Goal: Communication & Community: Answer question/provide support

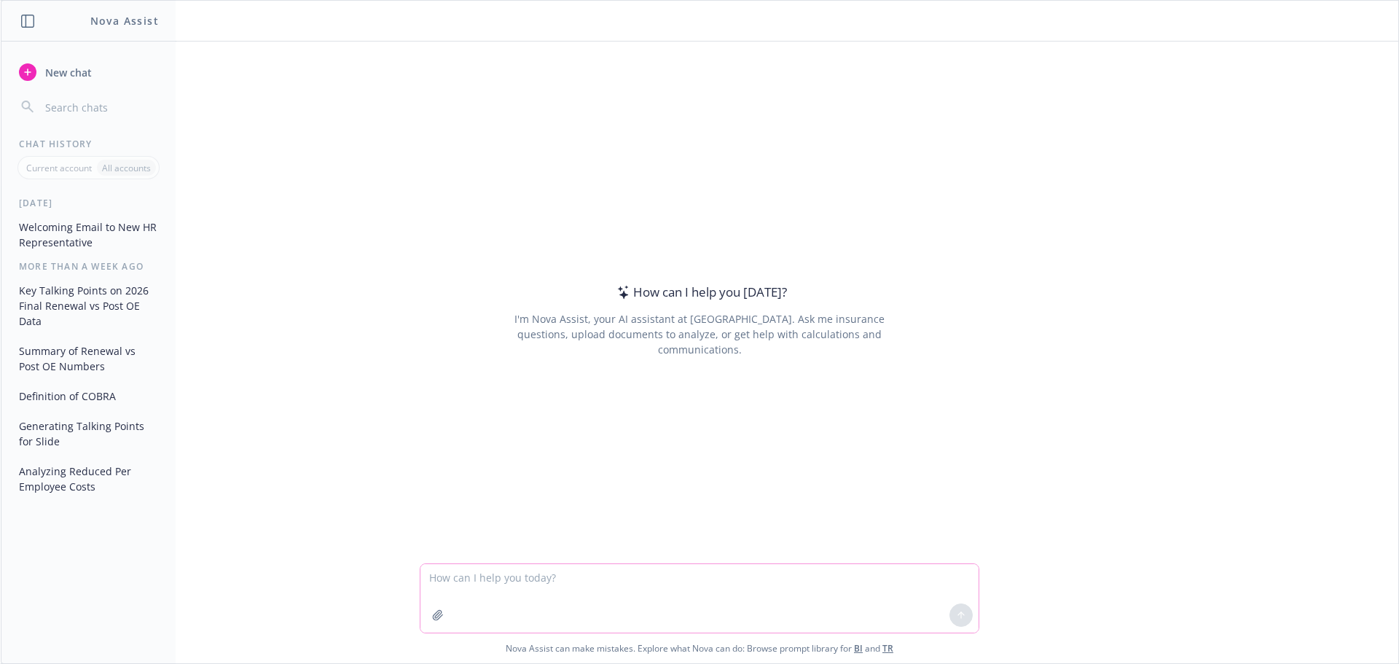
drag, startPoint x: 504, startPoint y: 587, endPoint x: 499, endPoint y: 580, distance: 7.9
click at [504, 587] on textarea at bounding box center [700, 598] width 558 height 69
paste textarea "Blue Shield was able to provide similar plan designs to Recurly’s current plans…"
type textarea "Hi [PERSON_NAME], can you please consolidate and write this better? Blue Shield…"
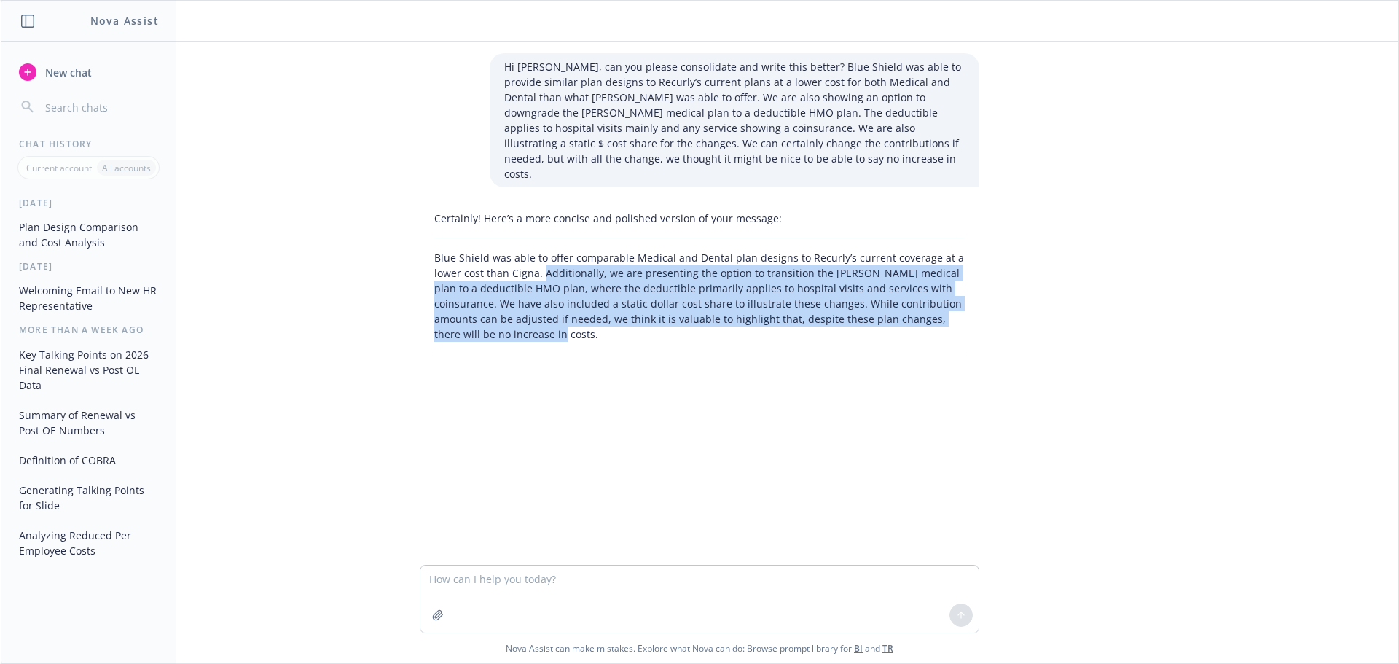
drag, startPoint x: 505, startPoint y: 321, endPoint x: 536, endPoint y: 260, distance: 68.8
click at [536, 260] on p "Blue Shield was able to offer comparable Medical and Dental plan designs to Rec…" at bounding box center [699, 296] width 531 height 92
copy p "Additionally, we are presenting the option to transition the [PERSON_NAME] medi…"
click at [687, 291] on p "Blue Shield was able to offer comparable Medical and Dental plan designs to Rec…" at bounding box center [699, 296] width 531 height 92
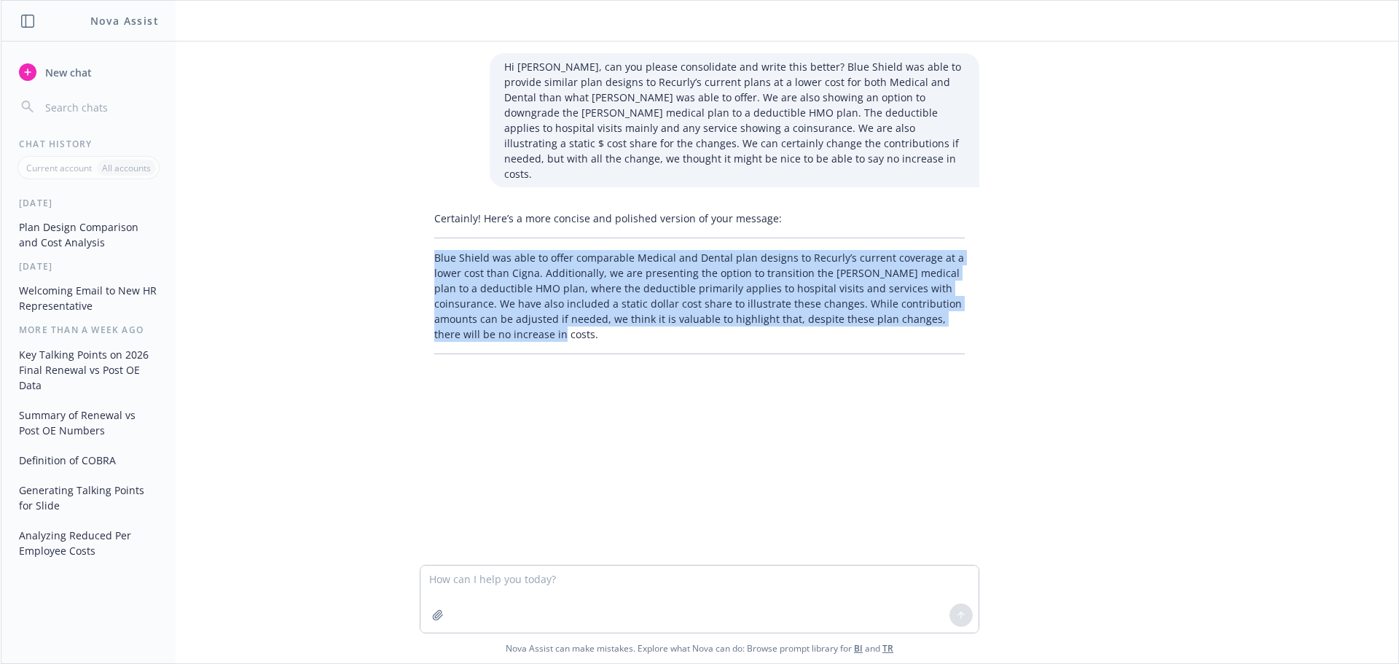
drag, startPoint x: 477, startPoint y: 319, endPoint x: 431, endPoint y: 243, distance: 88.3
click at [434, 250] on p "Blue Shield was able to offer comparable Medical and Dental plan designs to Rec…" at bounding box center [699, 296] width 531 height 92
copy p "Blue Shield was able to offer comparable Medical and Dental plan designs to Rec…"
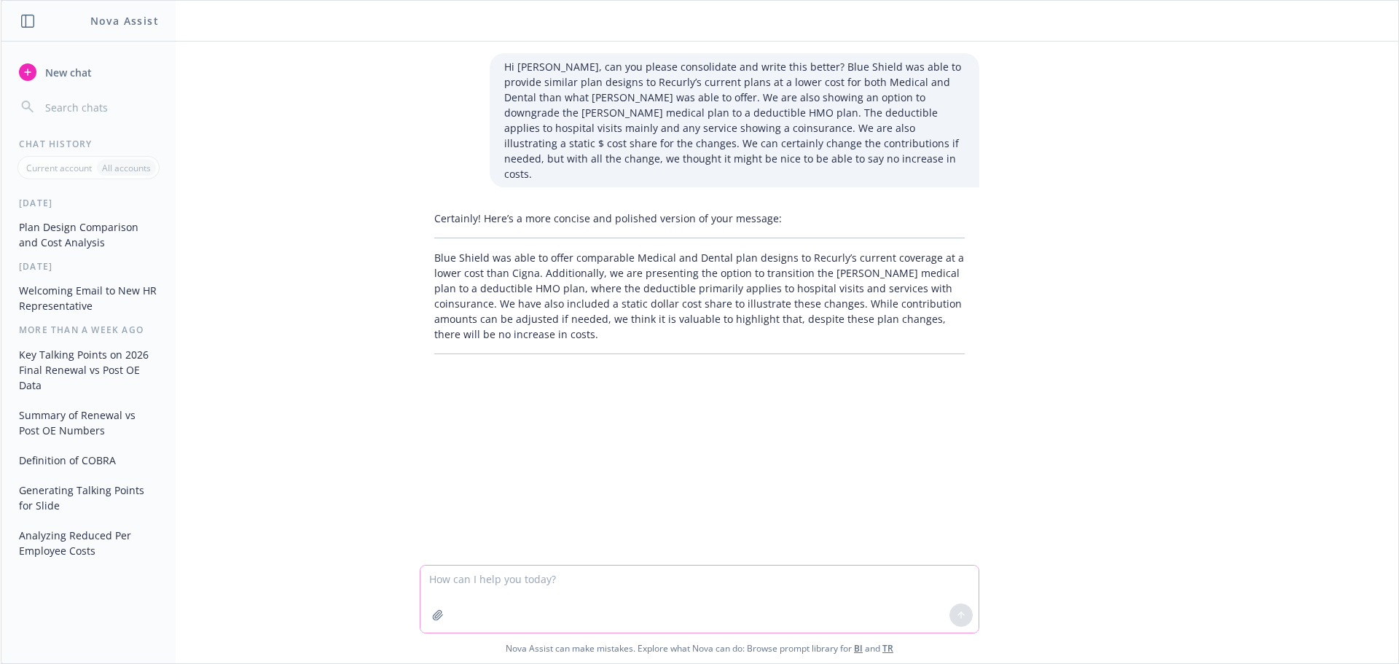
click at [519, 587] on textarea at bounding box center [700, 599] width 558 height 67
paste textarea "Thank you so much for your patience while we worked with Blue Shield to provide…"
type textarea "Can you write this better? Thank you so much for your patience while we worked …"
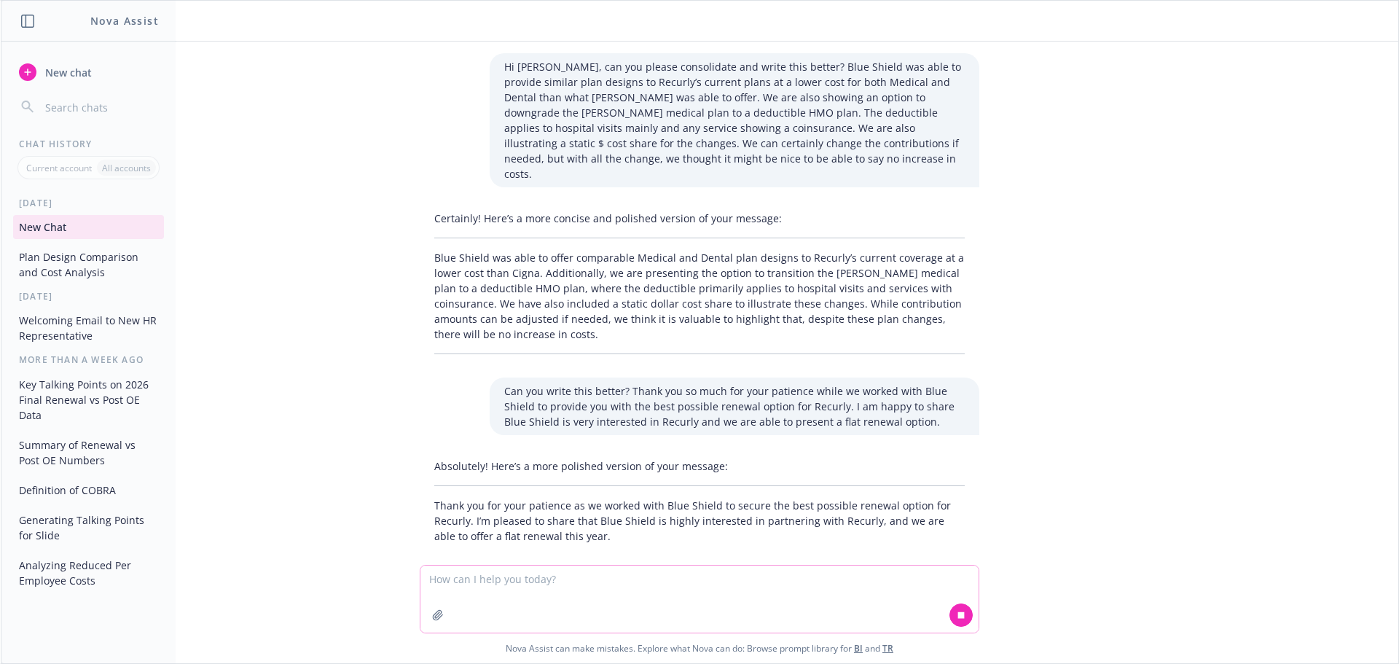
scroll to position [4, 0]
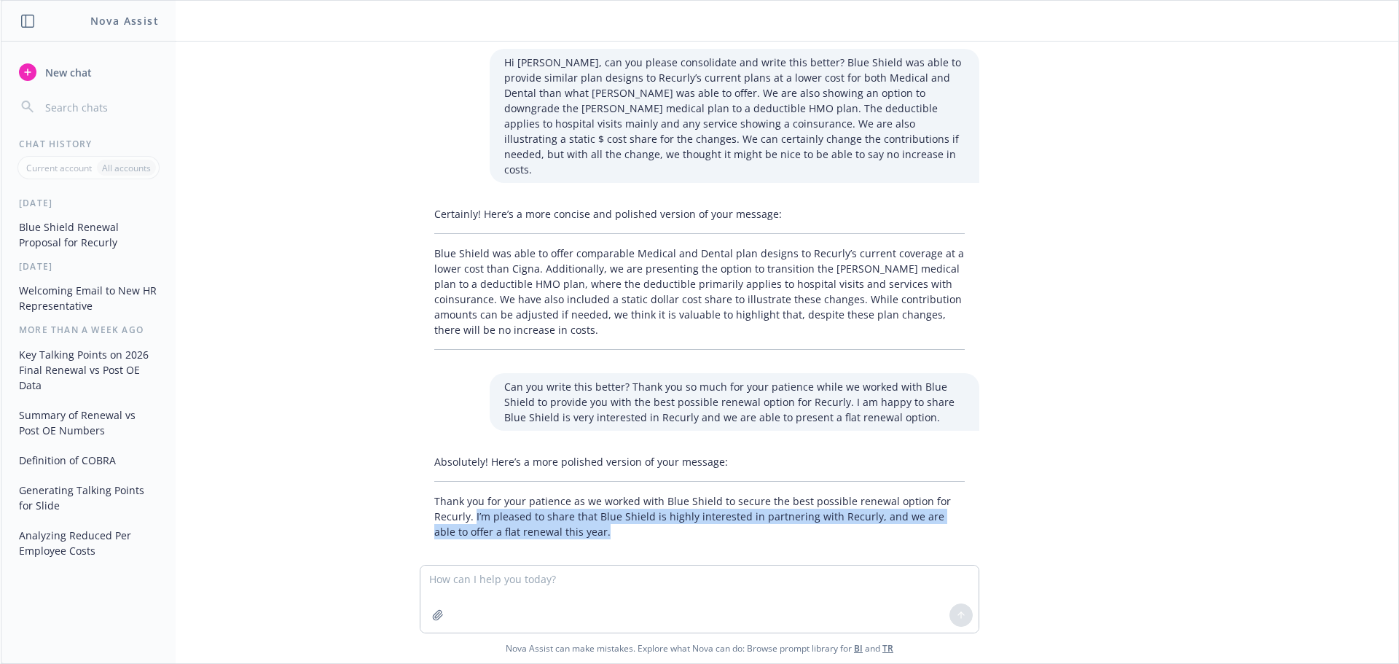
drag, startPoint x: 565, startPoint y: 519, endPoint x: 465, endPoint y: 507, distance: 100.6
click at [465, 507] on p "Thank you for your patience as we worked with Blue Shield to secure the best po…" at bounding box center [699, 516] width 531 height 46
copy p "I’m pleased to share that Blue Shield is highly interested in partnering with R…"
